Goal: Use online tool/utility: Utilize a website feature to perform a specific function

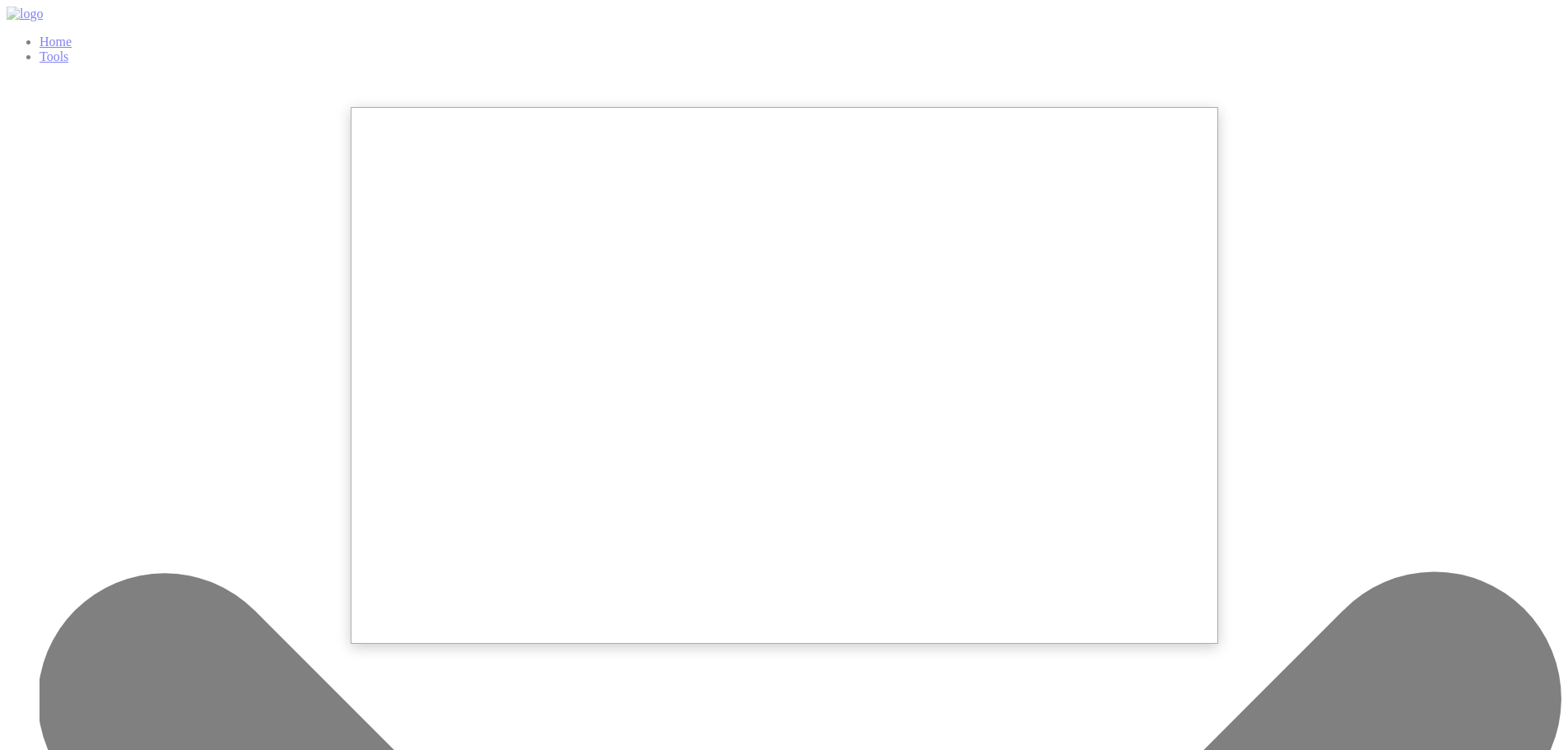
click at [1267, 264] on div at bounding box center [784, 493] width 1568 height 985
click at [1286, 259] on div at bounding box center [784, 493] width 1568 height 985
